Goal: Find specific page/section: Find specific page/section

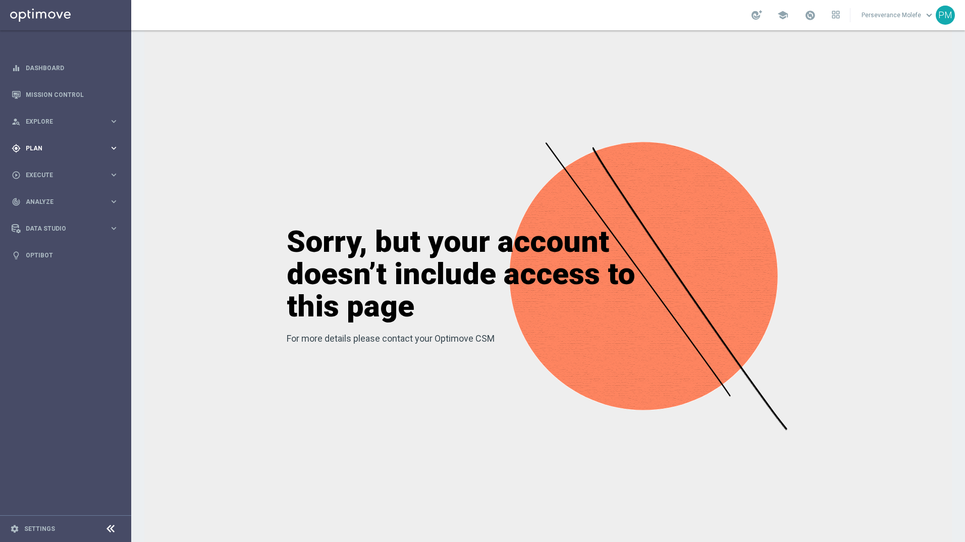
click at [88, 159] on div "gps_fixed Plan keyboard_arrow_right" at bounding box center [65, 148] width 130 height 27
click at [51, 202] on span "Templates" at bounding box center [63, 199] width 72 height 6
click at [34, 200] on span "Templates" at bounding box center [63, 199] width 72 height 6
click at [42, 213] on link "Optimail" at bounding box center [68, 214] width 74 height 8
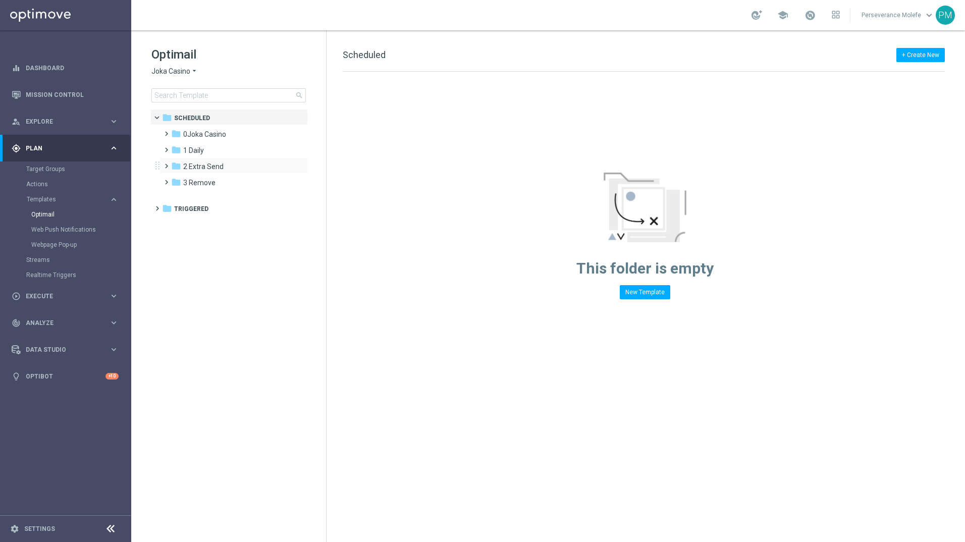
click at [186, 158] on div "folder 2 Extra Send more_vert" at bounding box center [233, 165] width 148 height 16
click at [173, 154] on icon "folder" at bounding box center [176, 150] width 10 height 10
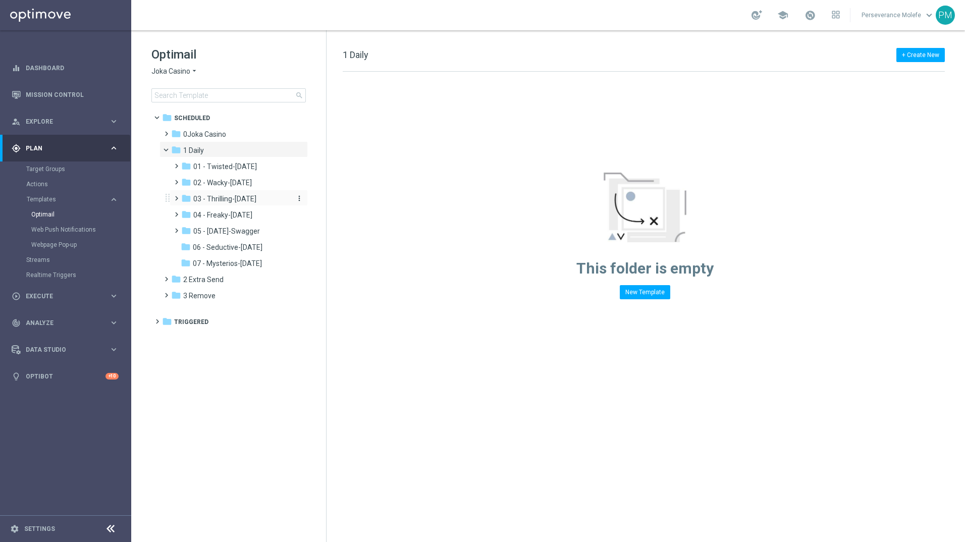
click at [217, 194] on div "folder 03 - Thrilling-[DATE]" at bounding box center [234, 199] width 107 height 12
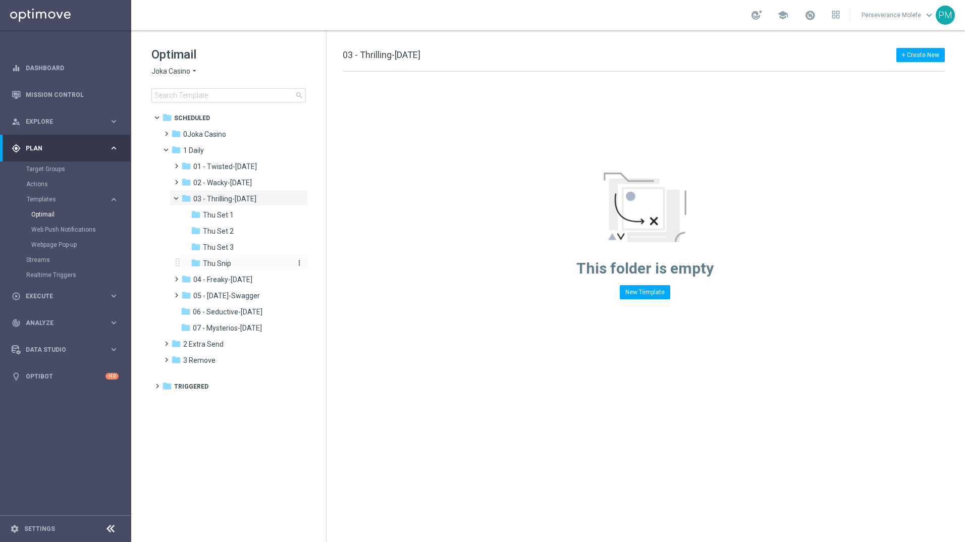
click at [239, 267] on div "folder Thu Snip" at bounding box center [240, 264] width 99 height 12
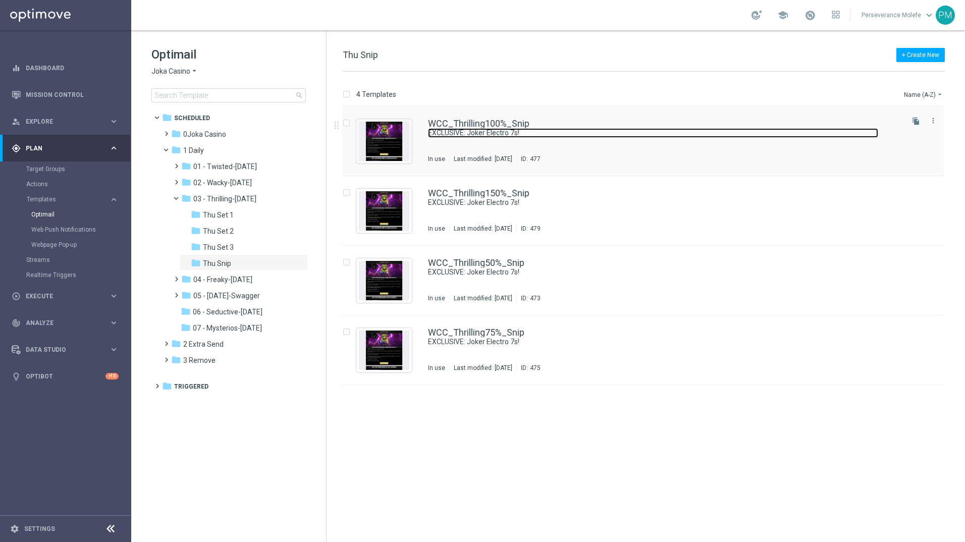
click at [495, 129] on link "EXCLUSIVE: Joker Electro 7s!" at bounding box center [653, 133] width 450 height 10
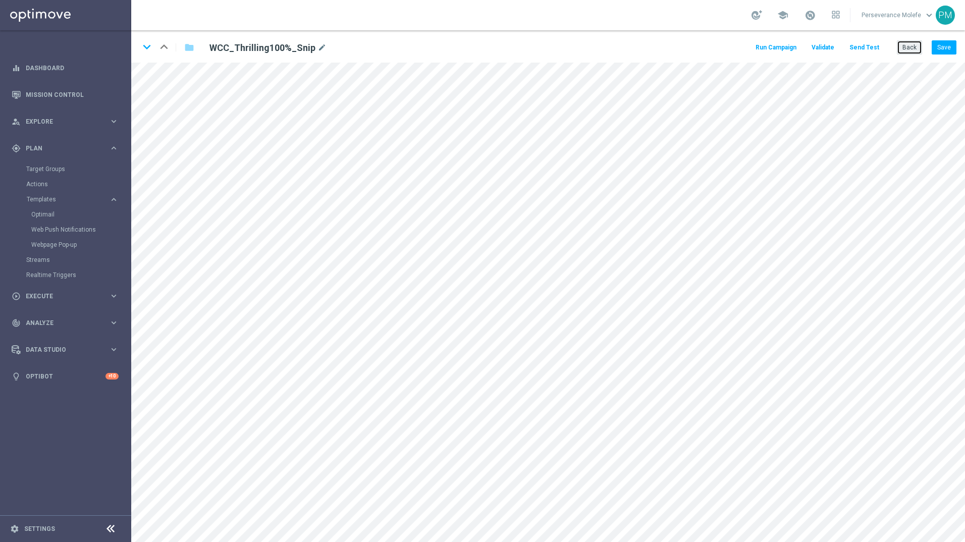
click at [906, 45] on button "Back" at bounding box center [909, 47] width 25 height 14
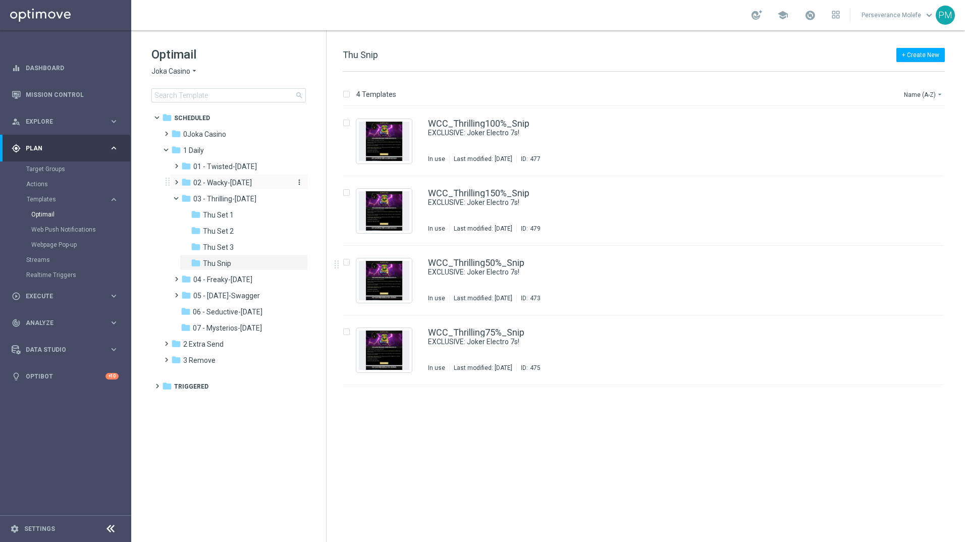
click at [245, 186] on span "02 - Wacky-[DATE]" at bounding box center [222, 182] width 59 height 9
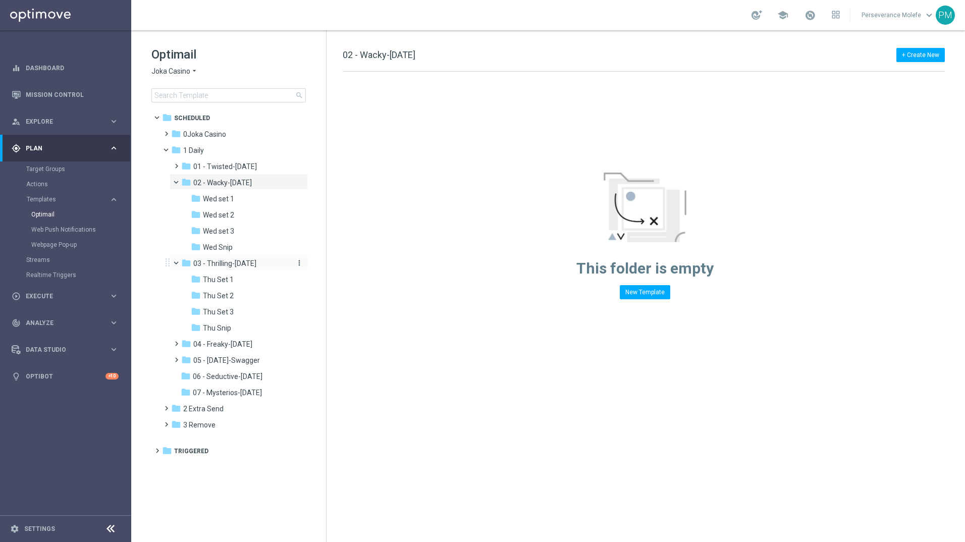
click at [253, 259] on span "03 - Thrilling-[DATE]" at bounding box center [224, 263] width 63 height 9
click at [256, 221] on div "folder Wed set 2 more_vert" at bounding box center [244, 214] width 128 height 16
click at [256, 247] on div "folder Wed Snip" at bounding box center [240, 248] width 99 height 12
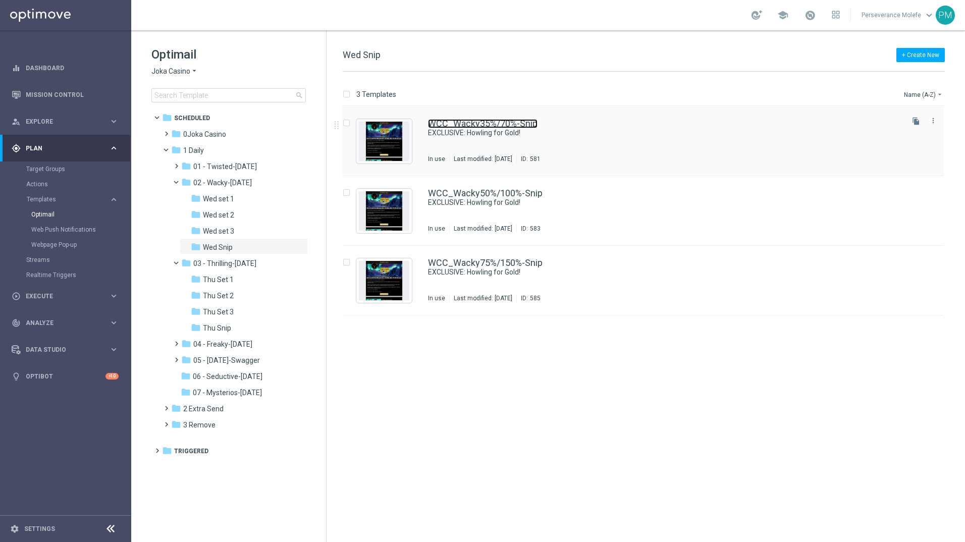
click at [466, 126] on link "WCC_Wacky35%/70%-Snip" at bounding box center [483, 123] width 110 height 9
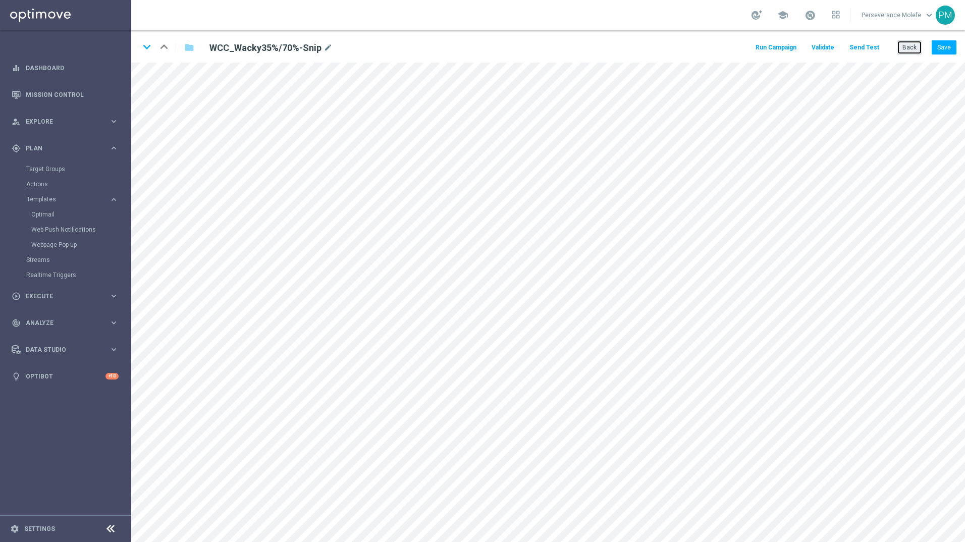
click at [902, 44] on button "Back" at bounding box center [909, 47] width 25 height 14
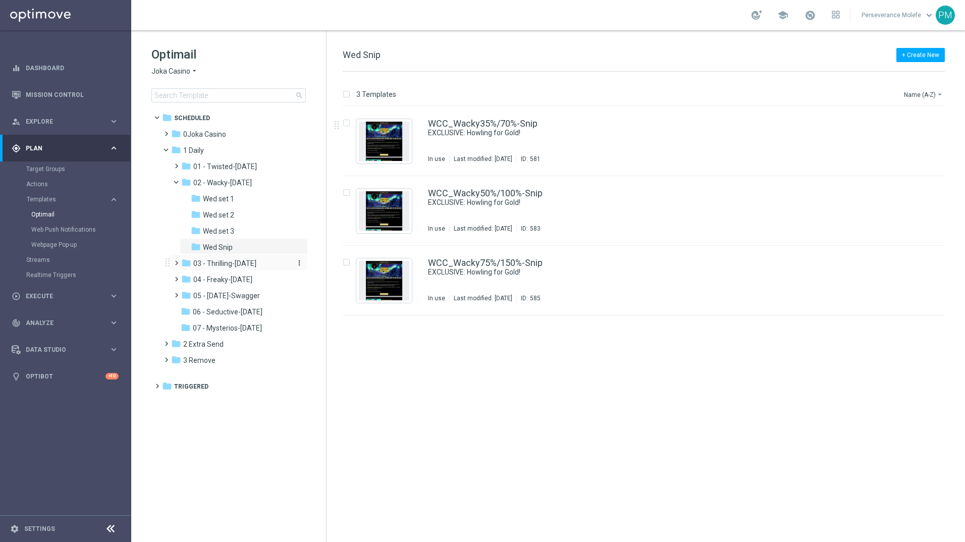
click at [225, 262] on span "03 - Thrilling-[DATE]" at bounding box center [224, 263] width 63 height 9
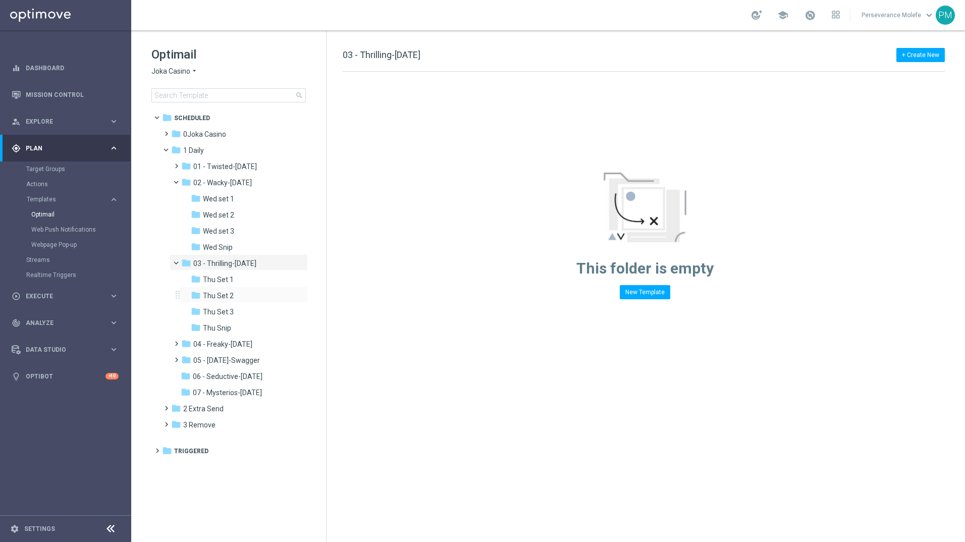
click at [223, 288] on div "folder Thu Set 2 more_vert" at bounding box center [244, 295] width 128 height 16
click at [226, 297] on span "Thu Set 2" at bounding box center [218, 295] width 31 height 9
